Goal: Task Accomplishment & Management: Use online tool/utility

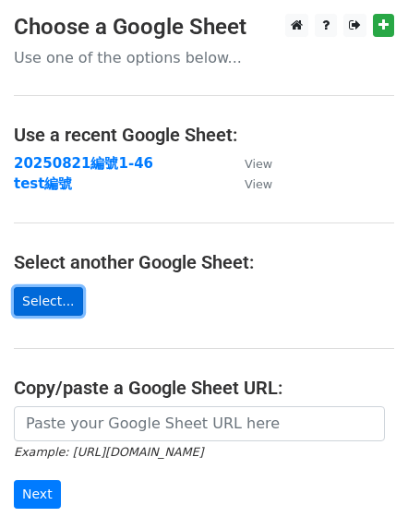
click at [58, 295] on link "Select..." at bounding box center [48, 301] width 69 height 29
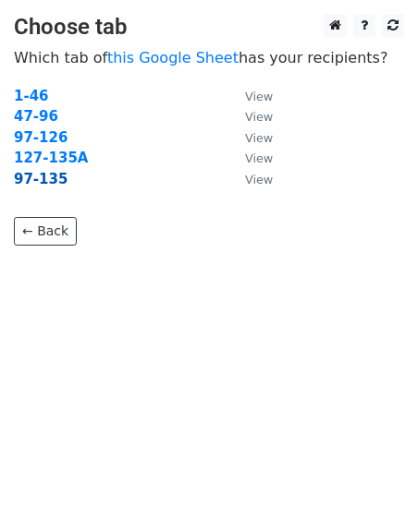
click at [54, 176] on strong "97-135" at bounding box center [41, 179] width 54 height 17
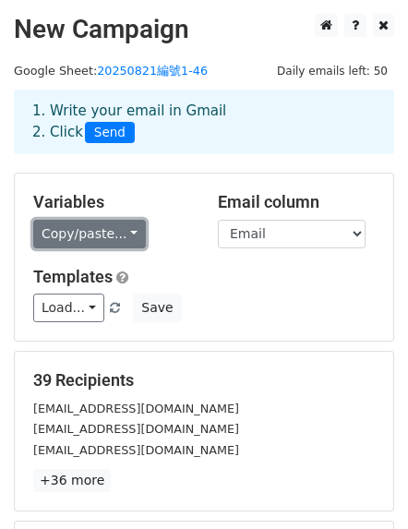
click at [128, 236] on link "Copy/paste..." at bounding box center [89, 234] width 113 height 29
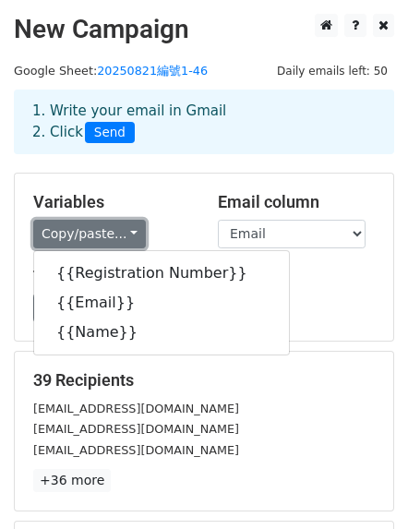
click at [128, 236] on link "Copy/paste..." at bounding box center [89, 234] width 113 height 29
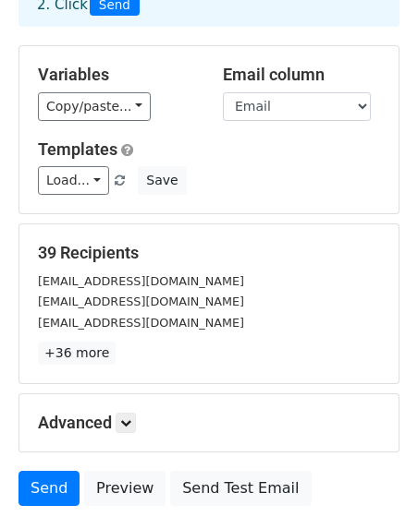
scroll to position [123, 0]
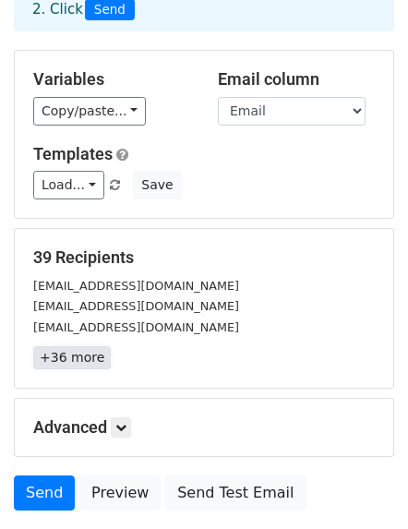
click at [91, 355] on link "+36 more" at bounding box center [72, 357] width 78 height 23
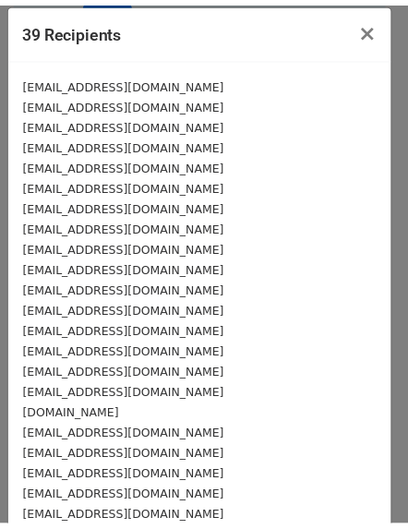
scroll to position [0, 0]
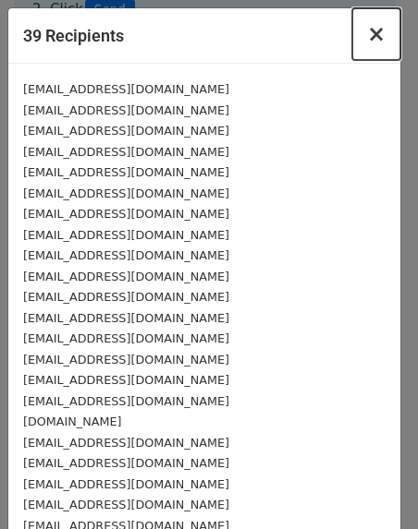
click at [371, 33] on span "×" at bounding box center [376, 34] width 18 height 26
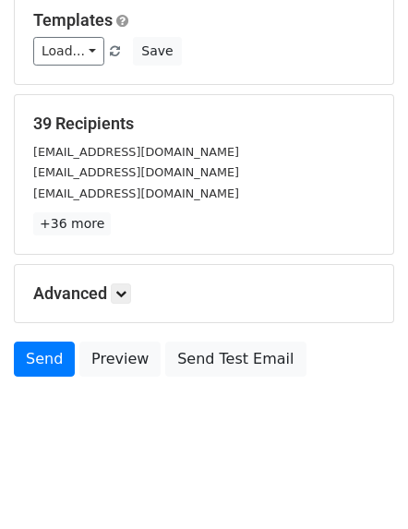
scroll to position [257, 0]
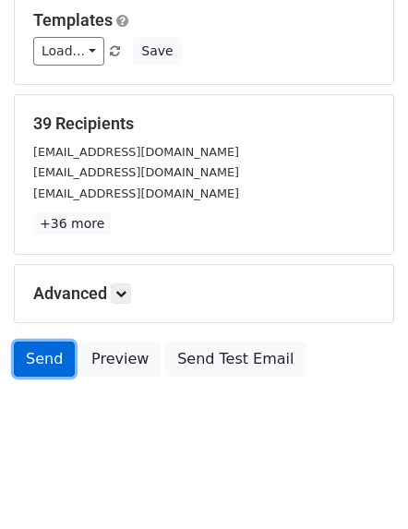
click at [53, 351] on link "Send" at bounding box center [44, 359] width 61 height 35
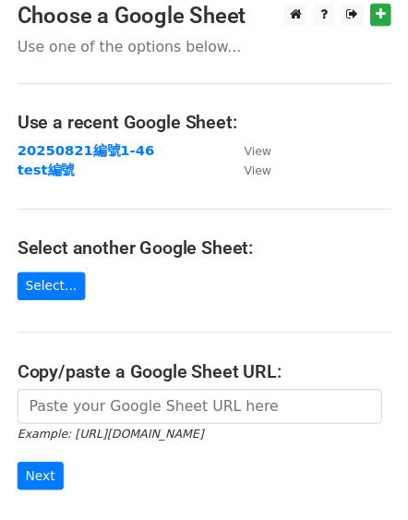
scroll to position [222, 0]
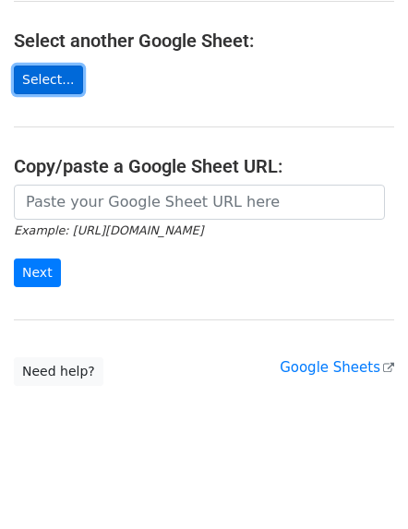
click at [36, 82] on link "Select..." at bounding box center [48, 80] width 69 height 29
